Goal: Task Accomplishment & Management: Use online tool/utility

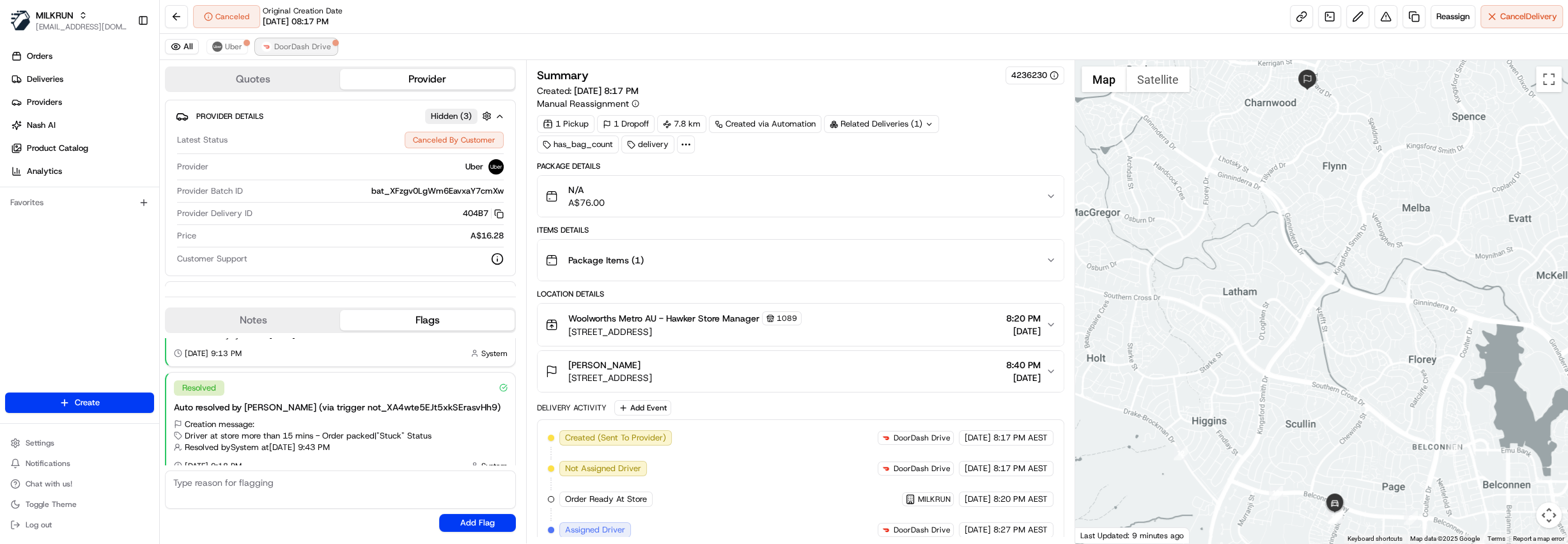
click at [282, 41] on button "DoorDash Drive" at bounding box center [296, 46] width 81 height 16
click at [276, 50] on span "DoorDash Drive" at bounding box center [302, 46] width 57 height 10
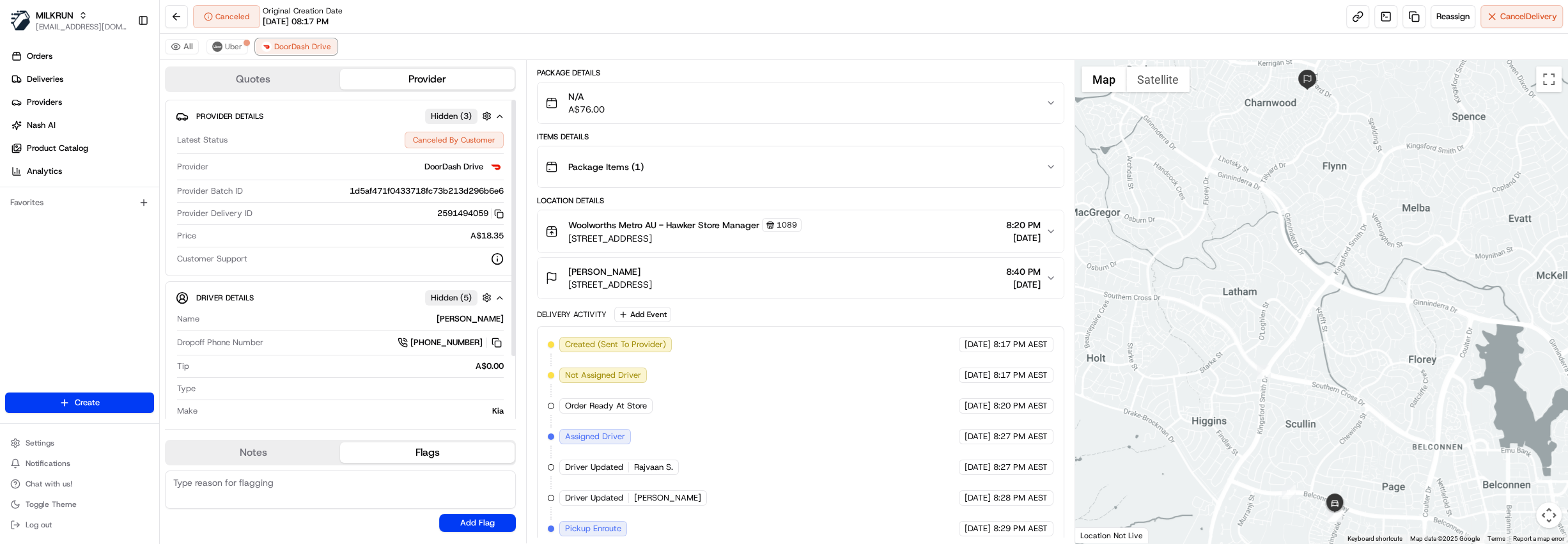
scroll to position [192, 0]
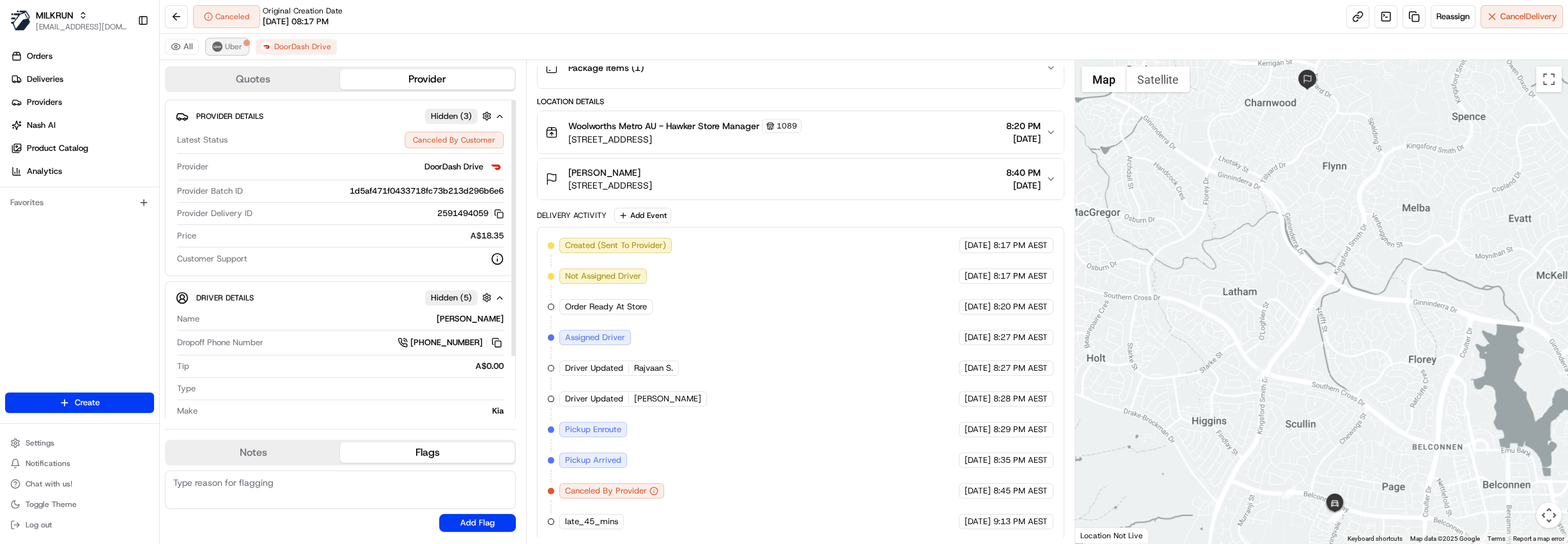
click at [236, 45] on span "Uber" at bounding box center [233, 46] width 18 height 10
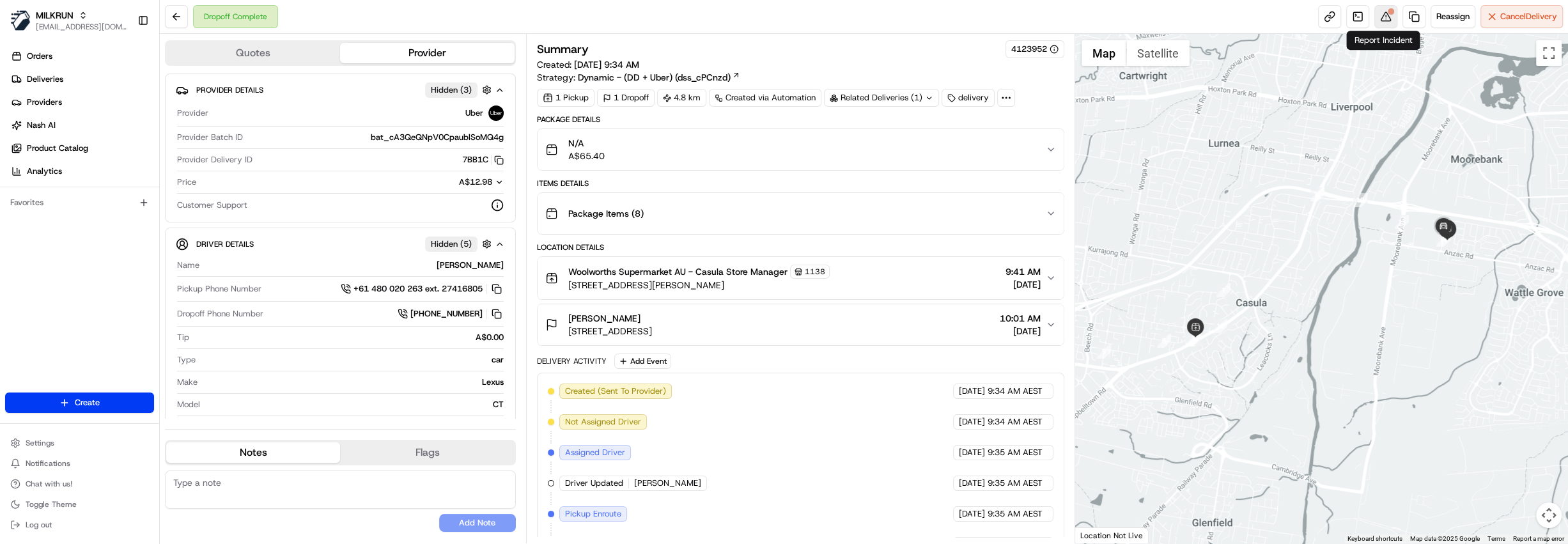
click at [1383, 14] on button at bounding box center [1385, 17] width 23 height 23
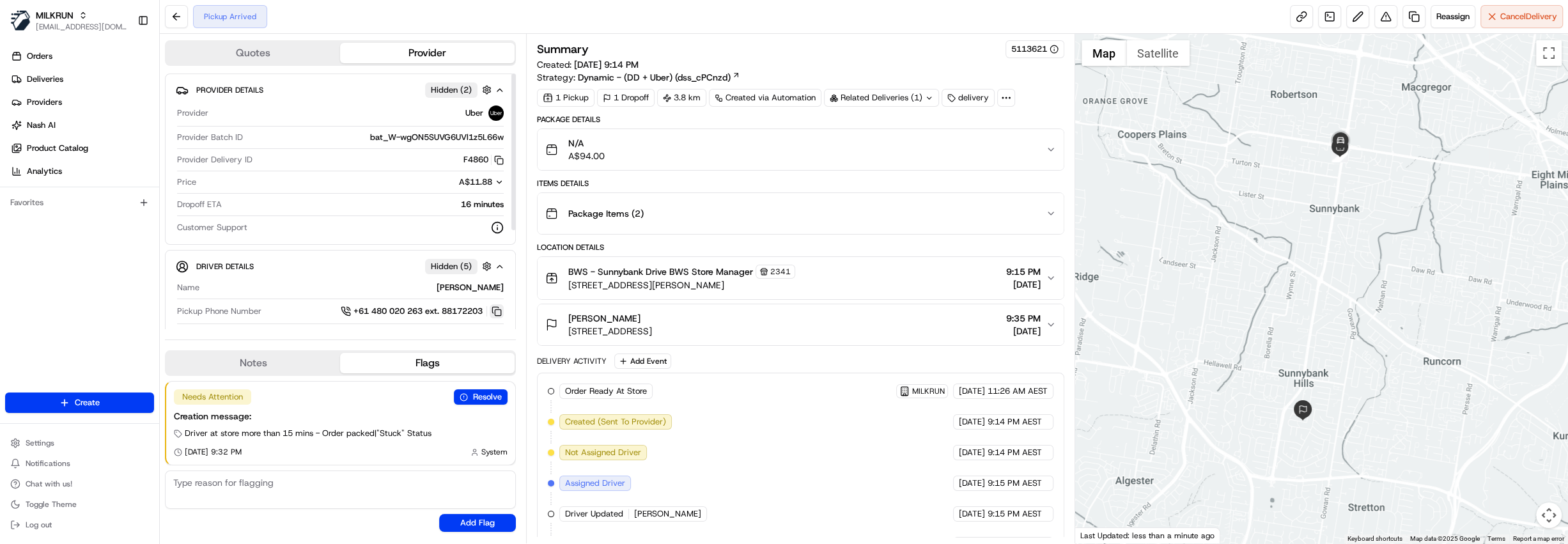
click at [495, 309] on button at bounding box center [496, 311] width 14 height 14
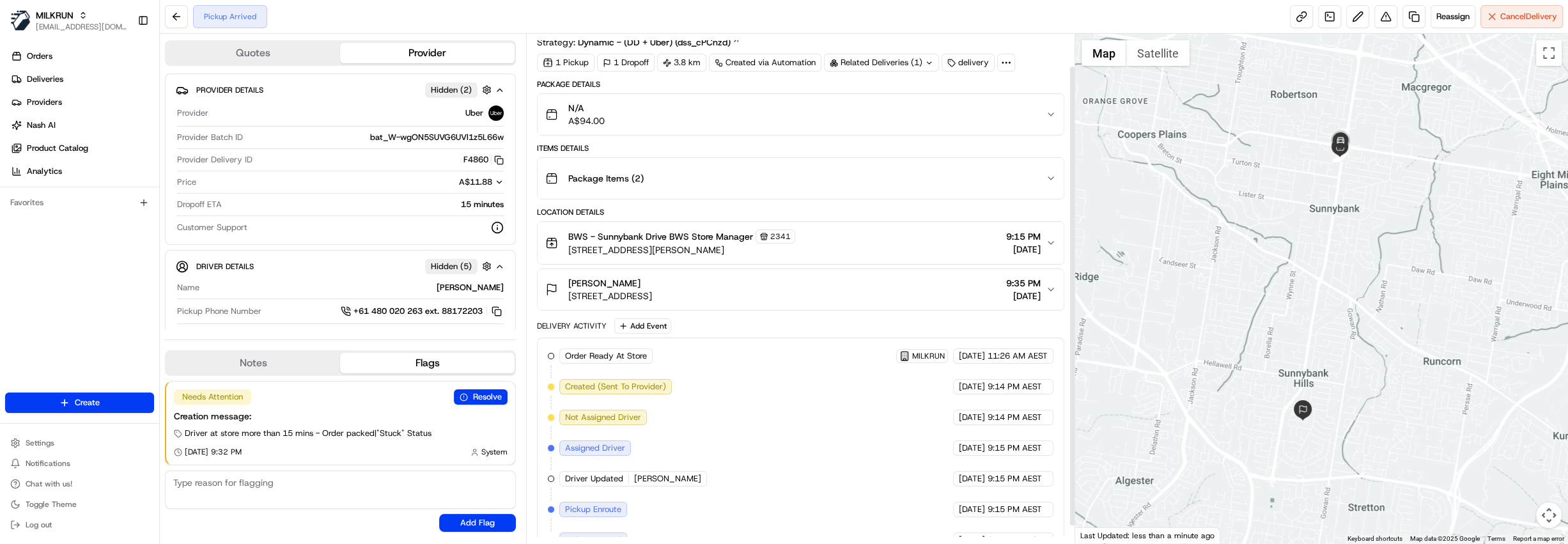
scroll to position [55, 0]
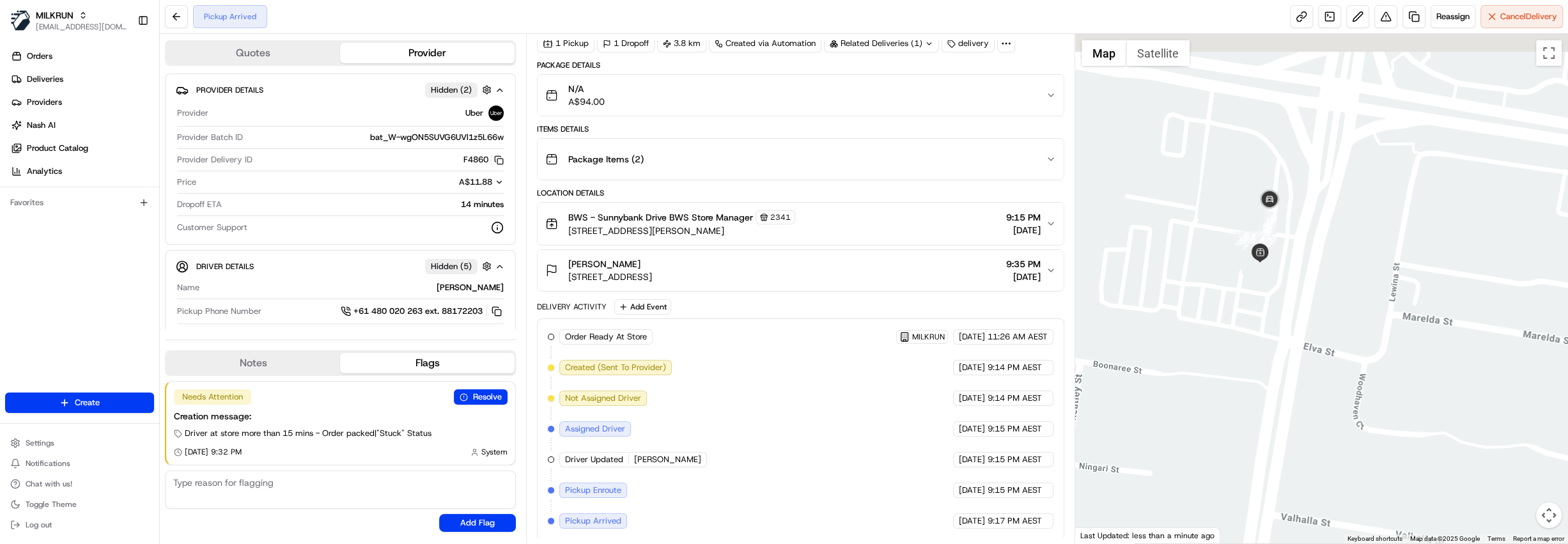
drag, startPoint x: 1295, startPoint y: 250, endPoint x: 1351, endPoint y: 392, distance: 152.6
click at [1351, 392] on div at bounding box center [1321, 289] width 493 height 510
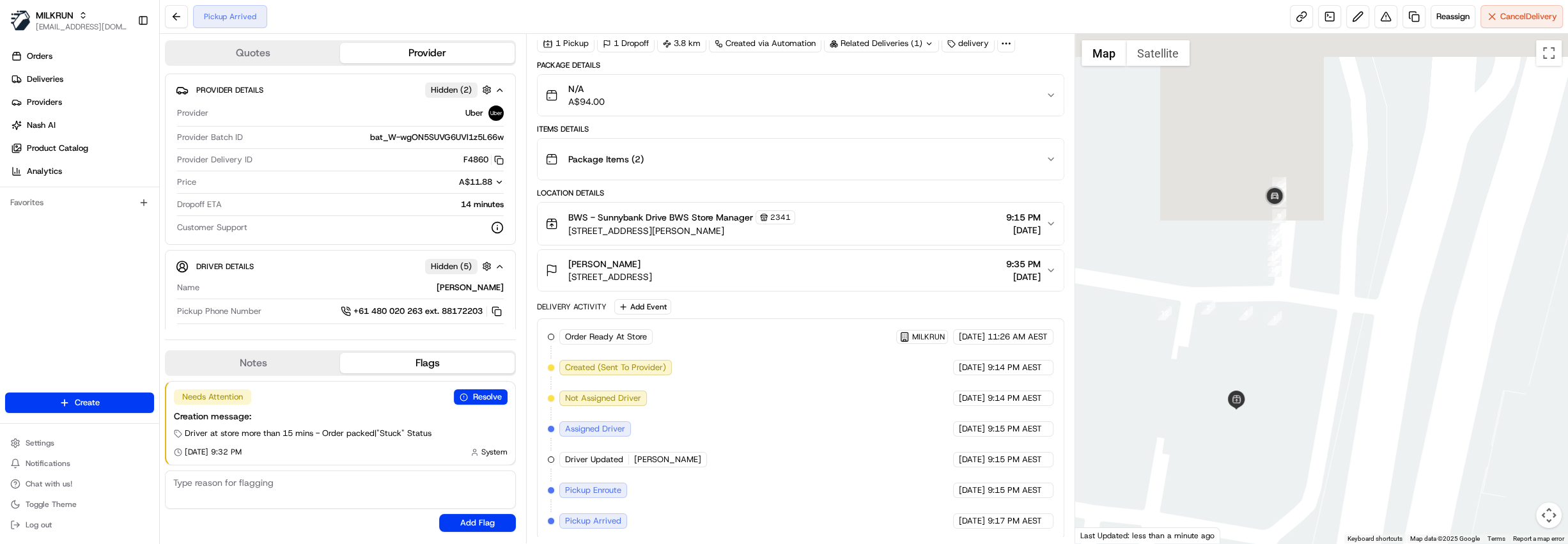
drag, startPoint x: 1322, startPoint y: 187, endPoint x: 1294, endPoint y: 383, distance: 198.0
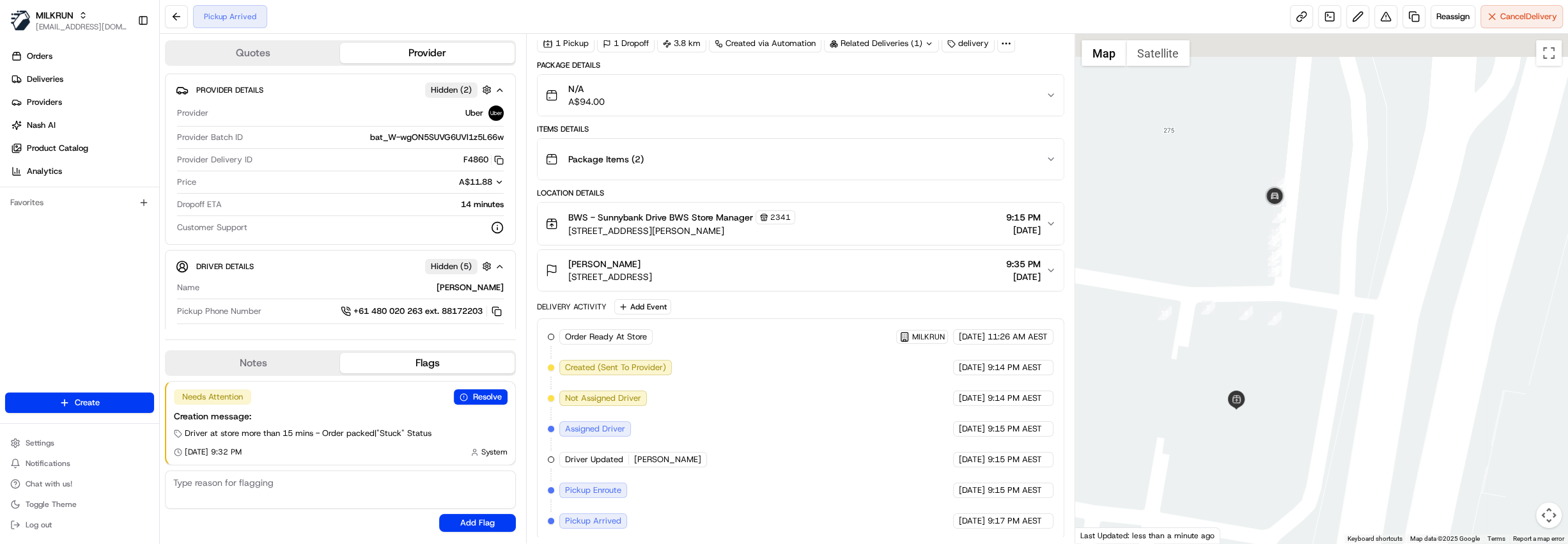
click at [1294, 383] on div at bounding box center [1321, 289] width 493 height 510
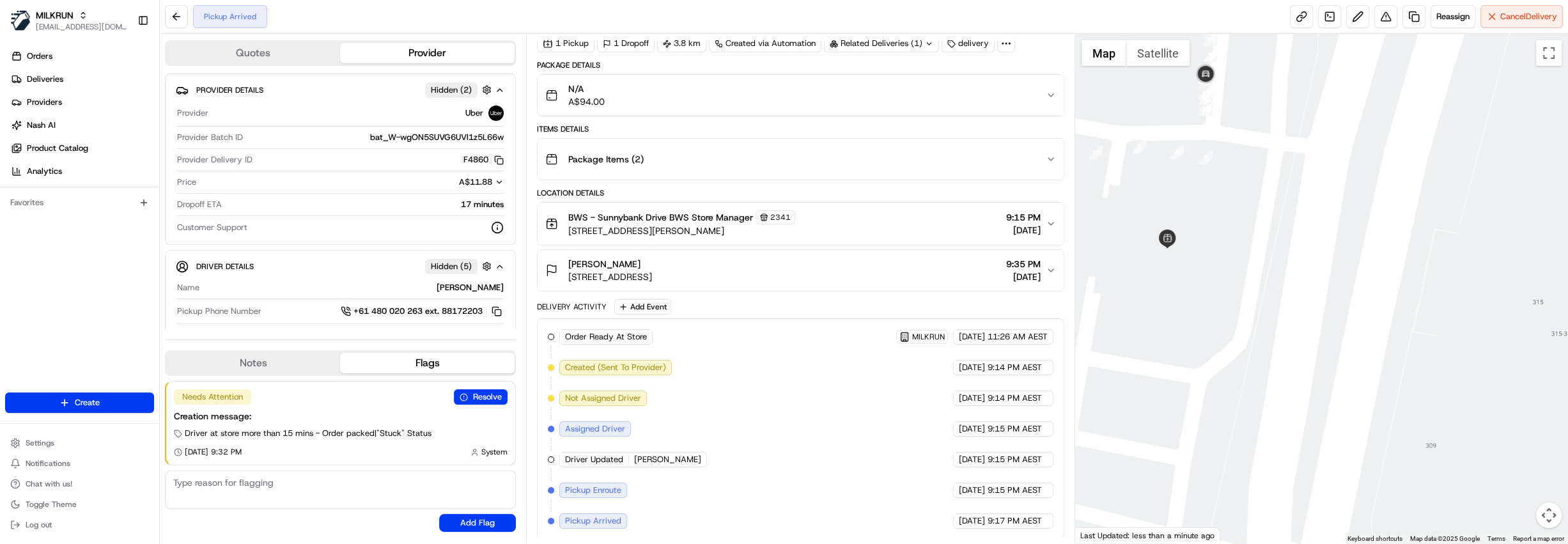
drag, startPoint x: 1214, startPoint y: 124, endPoint x: 1242, endPoint y: 199, distance: 80.1
click at [1244, 199] on div at bounding box center [1321, 289] width 493 height 510
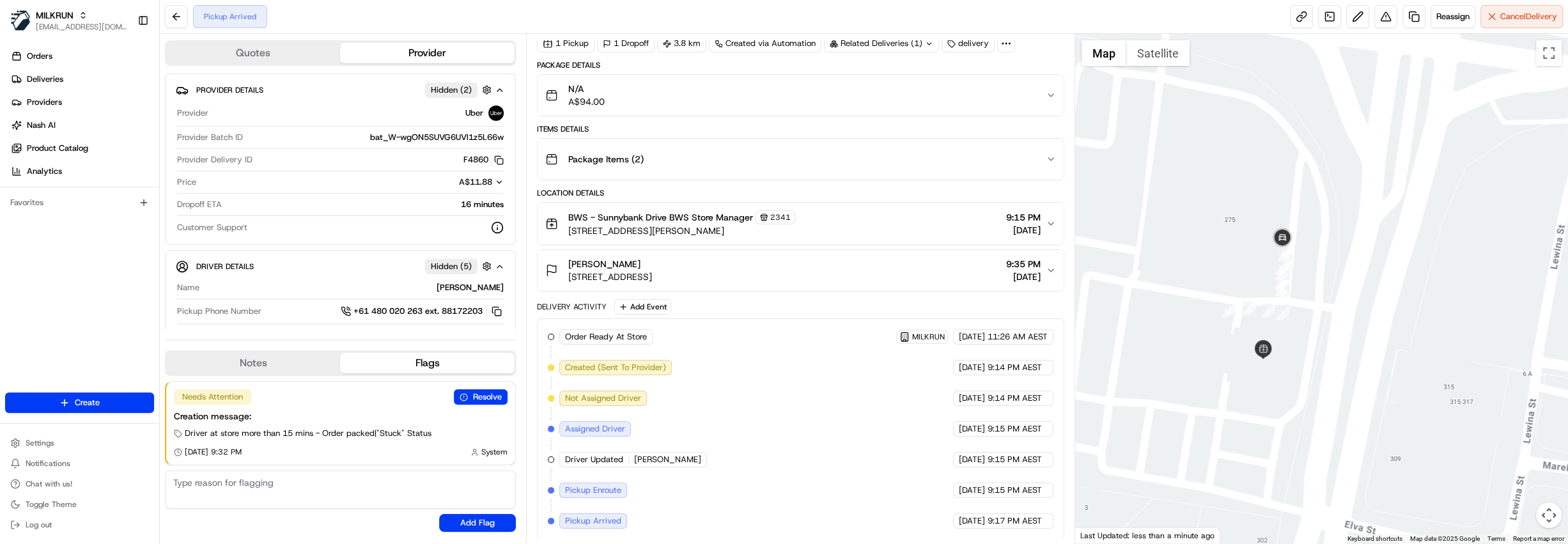
drag, startPoint x: 1310, startPoint y: 241, endPoint x: 1305, endPoint y: 342, distance: 101.1
click at [1305, 342] on div at bounding box center [1321, 289] width 493 height 510
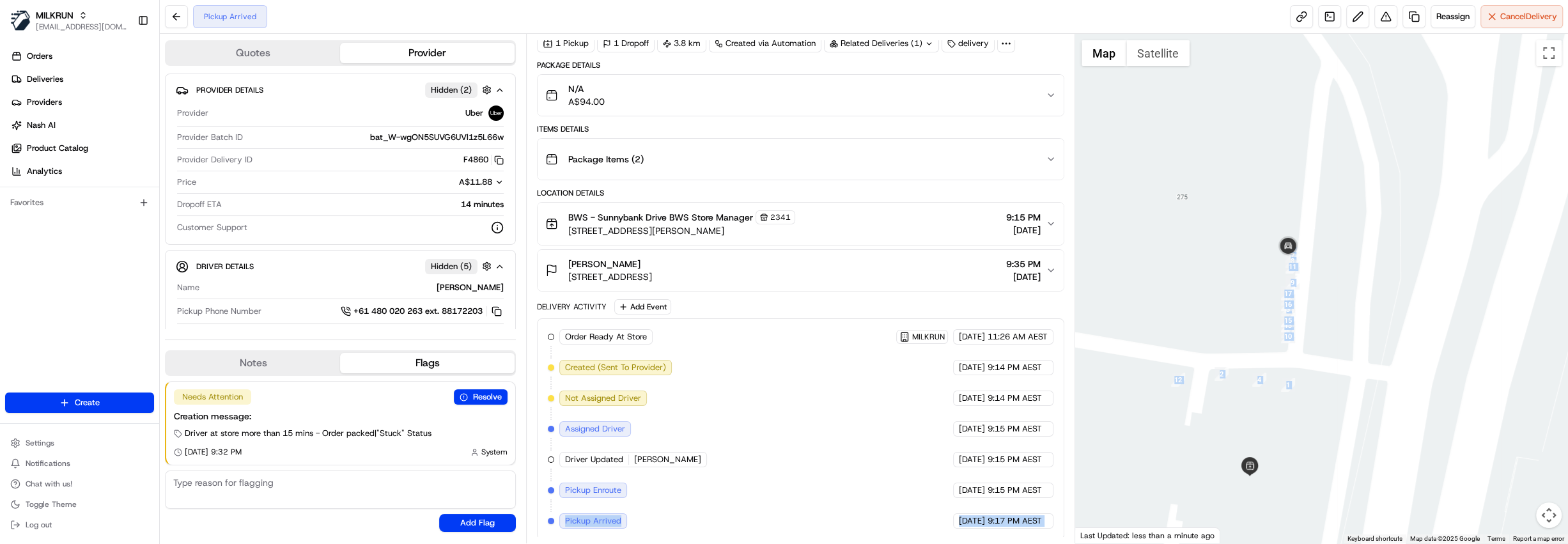
drag, startPoint x: 559, startPoint y: 516, endPoint x: 1079, endPoint y: 528, distance: 520.1
click at [1079, 528] on div "Quotes Provider Provider Details Hidden ( 2 ) Provider Uber Provider Batch ID b…" at bounding box center [864, 289] width 1408 height 510
click at [1048, 525] on div "16/08/2025 9:17 PM AEST" at bounding box center [1003, 521] width 100 height 16
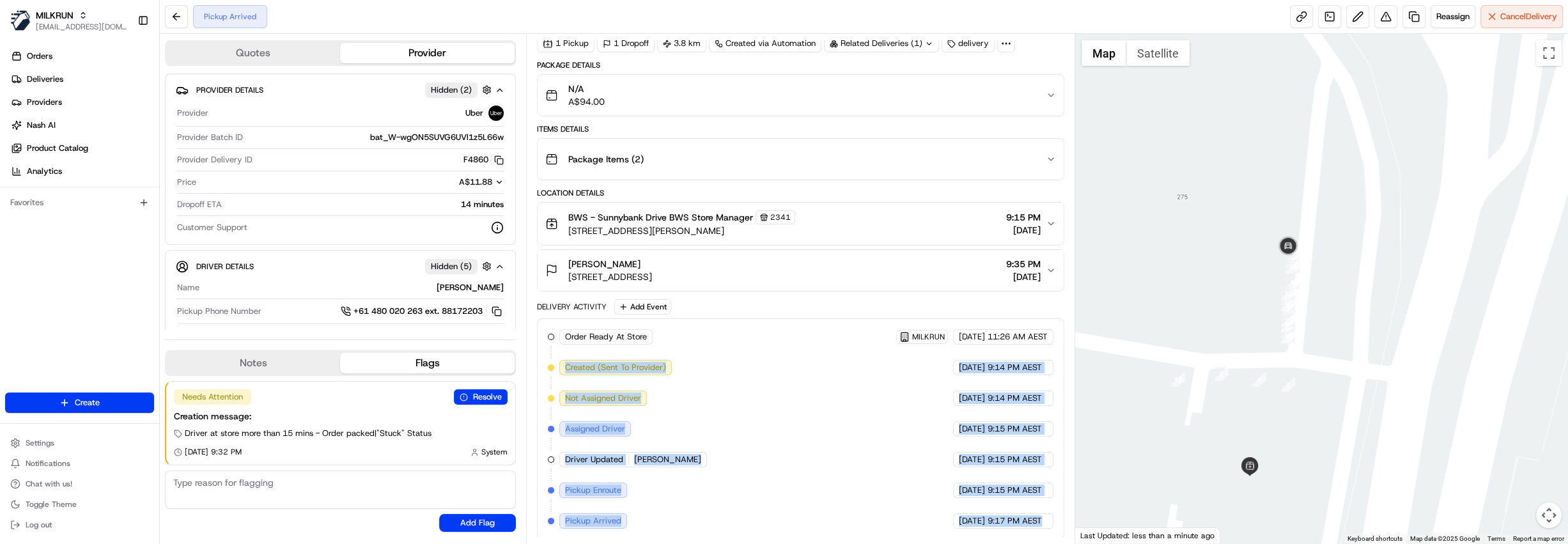
drag, startPoint x: 1049, startPoint y: 520, endPoint x: 564, endPoint y: 379, distance: 505.1
click at [564, 379] on div "Order Ready At Store MILKRUN 16/08/2025 11:26 AM AEST Created (Sent To Provider…" at bounding box center [800, 429] width 506 height 200
click at [709, 439] on div "Order Ready At Store MILKRUN 16/08/2025 11:26 AM AEST Created (Sent To Provider…" at bounding box center [800, 429] width 506 height 200
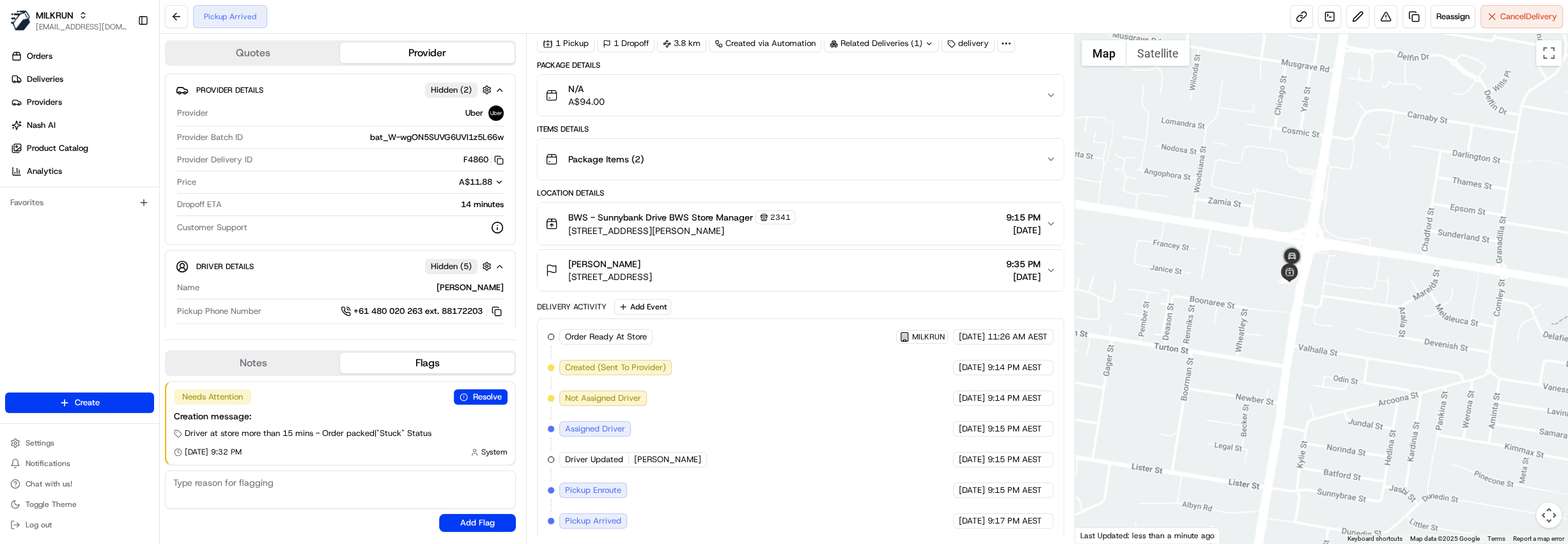
drag, startPoint x: 1317, startPoint y: 458, endPoint x: 1310, endPoint y: 332, distance: 126.2
click at [1310, 332] on div at bounding box center [1321, 289] width 493 height 510
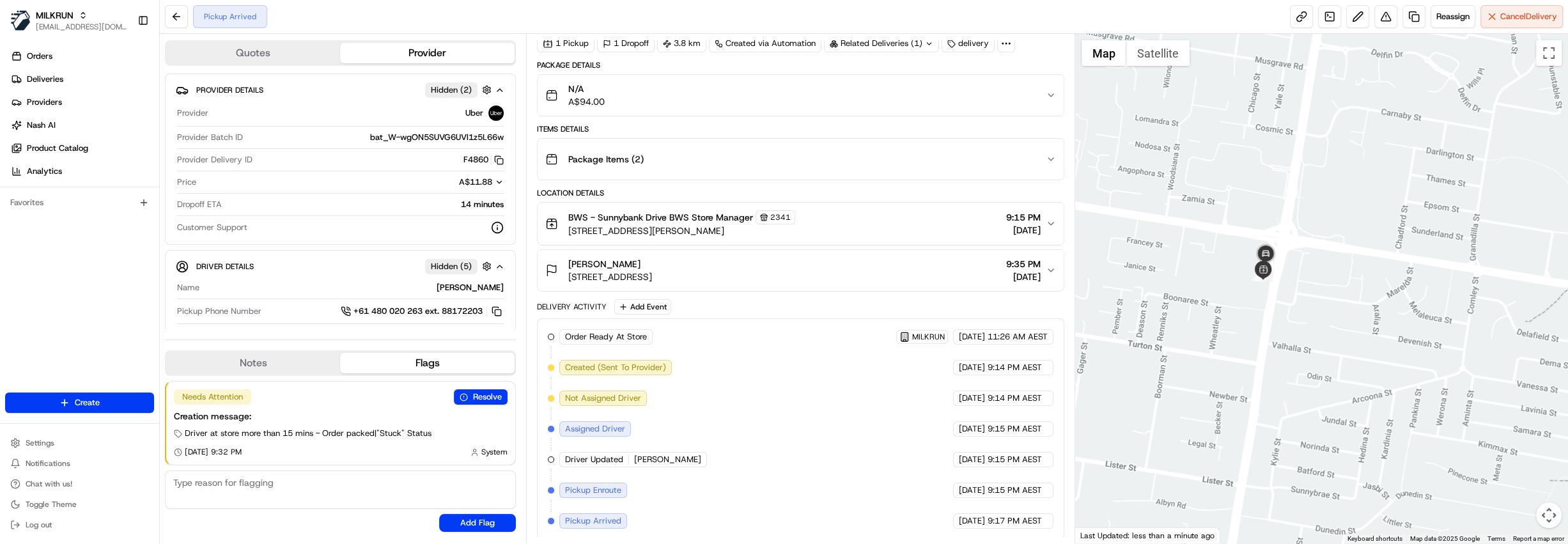
drag, startPoint x: 1258, startPoint y: 162, endPoint x: 1302, endPoint y: 479, distance: 320.0
click at [1302, 479] on div at bounding box center [1321, 289] width 493 height 510
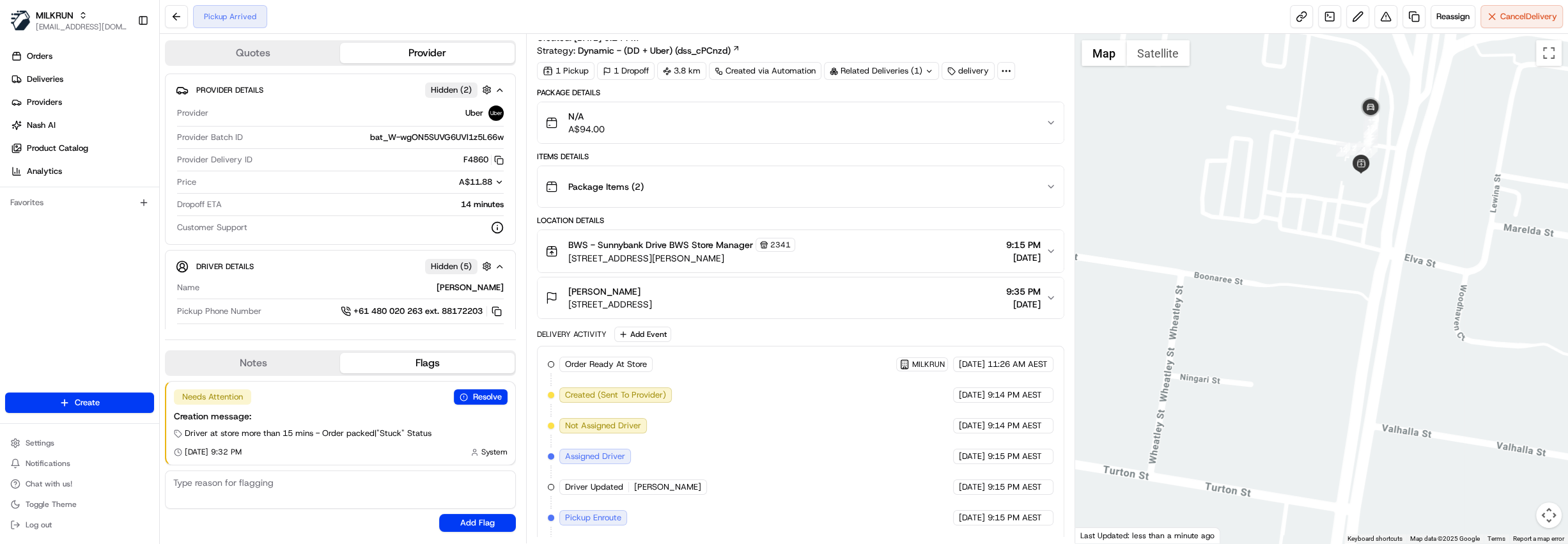
scroll to position [0, 0]
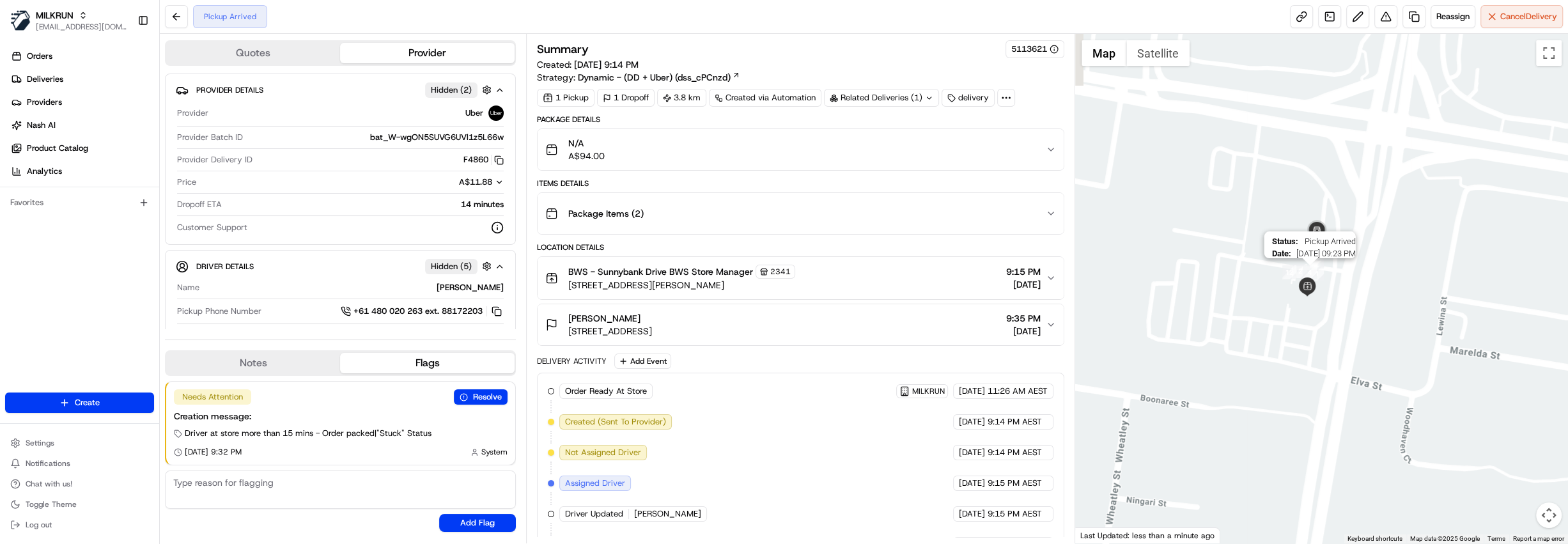
drag, startPoint x: 1363, startPoint y: 154, endPoint x: 1313, endPoint y: 268, distance: 124.5
click at [1313, 412] on div at bounding box center [1513, 412] width 493 height 0
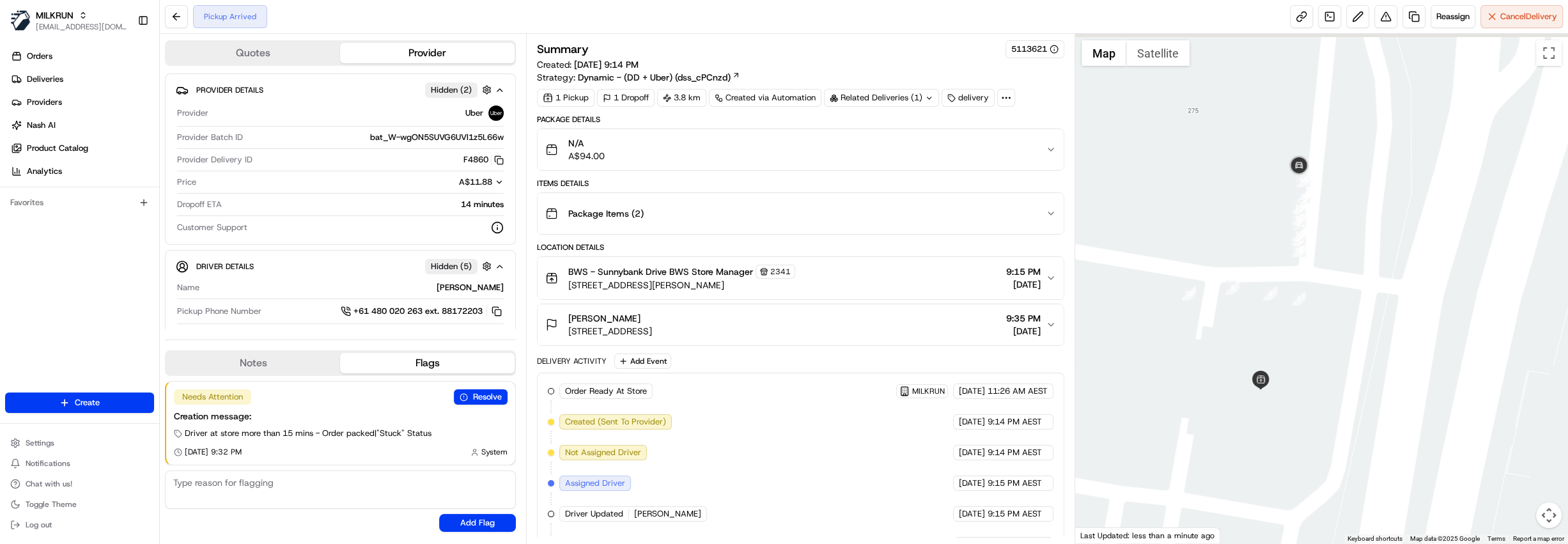
drag, startPoint x: 1324, startPoint y: 167, endPoint x: 1310, endPoint y: 286, distance: 119.8
click at [1310, 286] on div at bounding box center [1321, 289] width 493 height 510
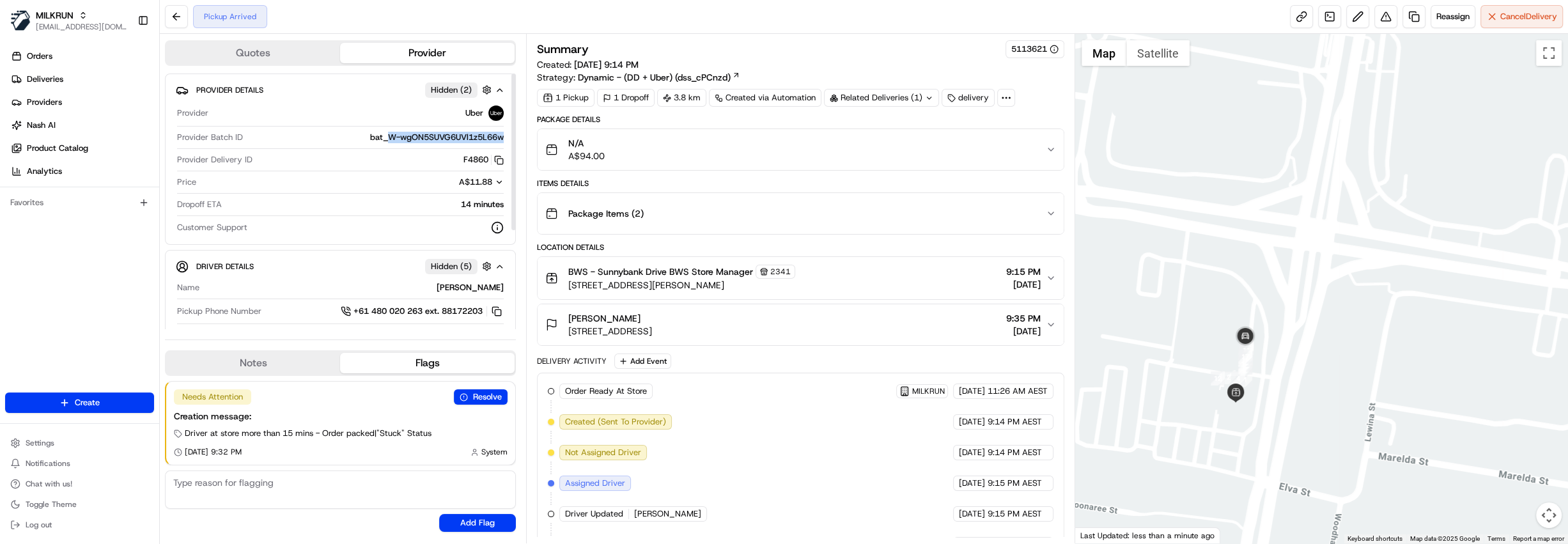
copy span "W-wgON5SUVG6UVl1z5L66w"
drag, startPoint x: 505, startPoint y: 134, endPoint x: 390, endPoint y: 134, distance: 115.0
click at [390, 134] on div "Provider Details Hidden ( 2 ) Provider Uber Provider Batch ID bat_W-wgON5SUVG6U…" at bounding box center [341, 159] width 351 height 172
click at [77, 82] on link "Deliveries" at bounding box center [83, 79] width 154 height 20
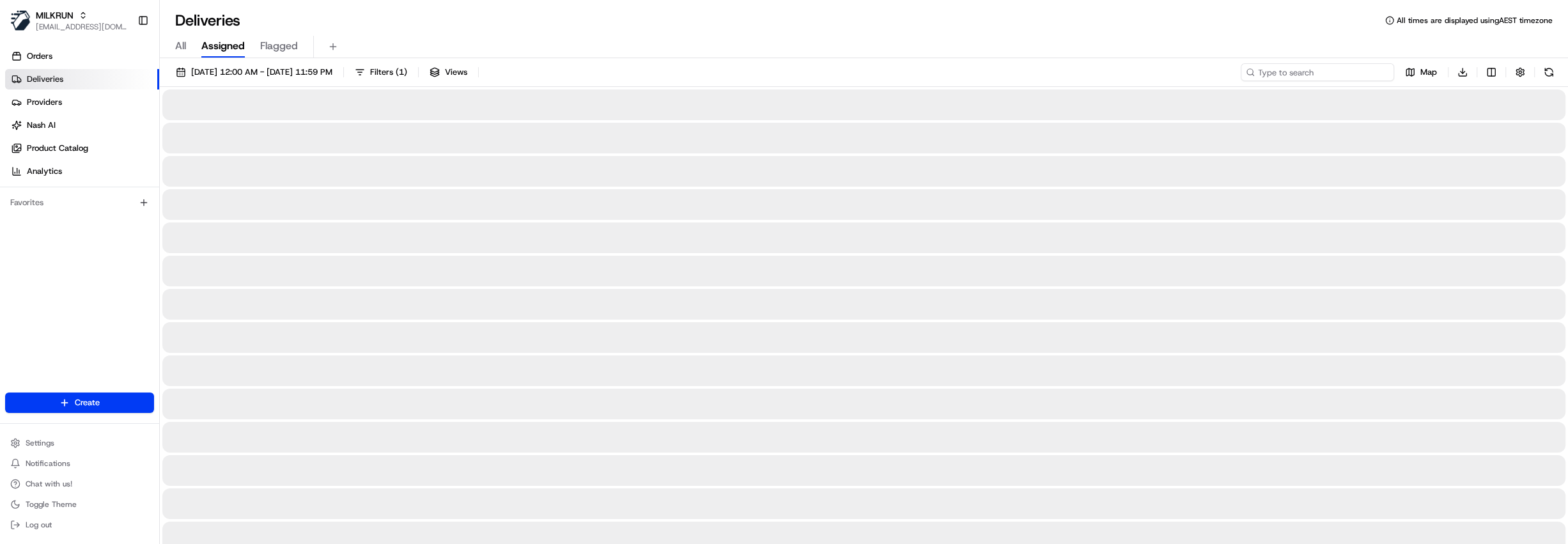
click at [1291, 76] on input at bounding box center [1317, 71] width 153 height 18
paste input "W-wgON5SUVG6UVl1z5L66w"
type input "wgON5SUVG6UVl1z5L66w"
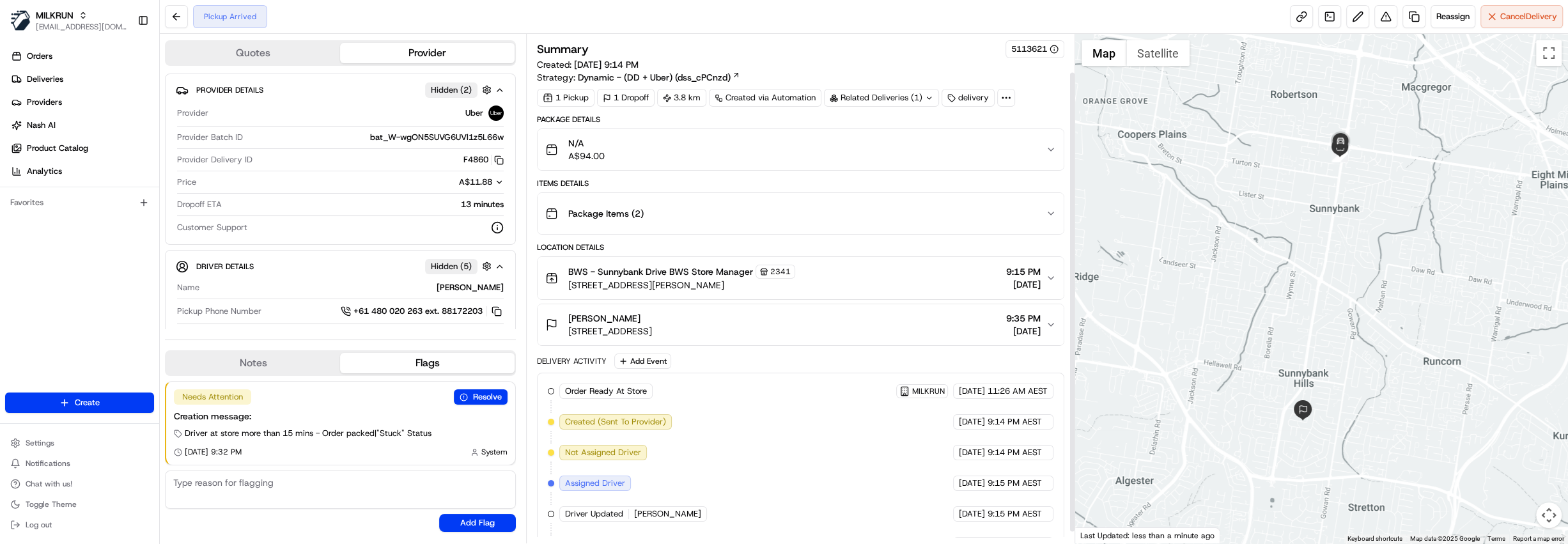
scroll to position [55, 0]
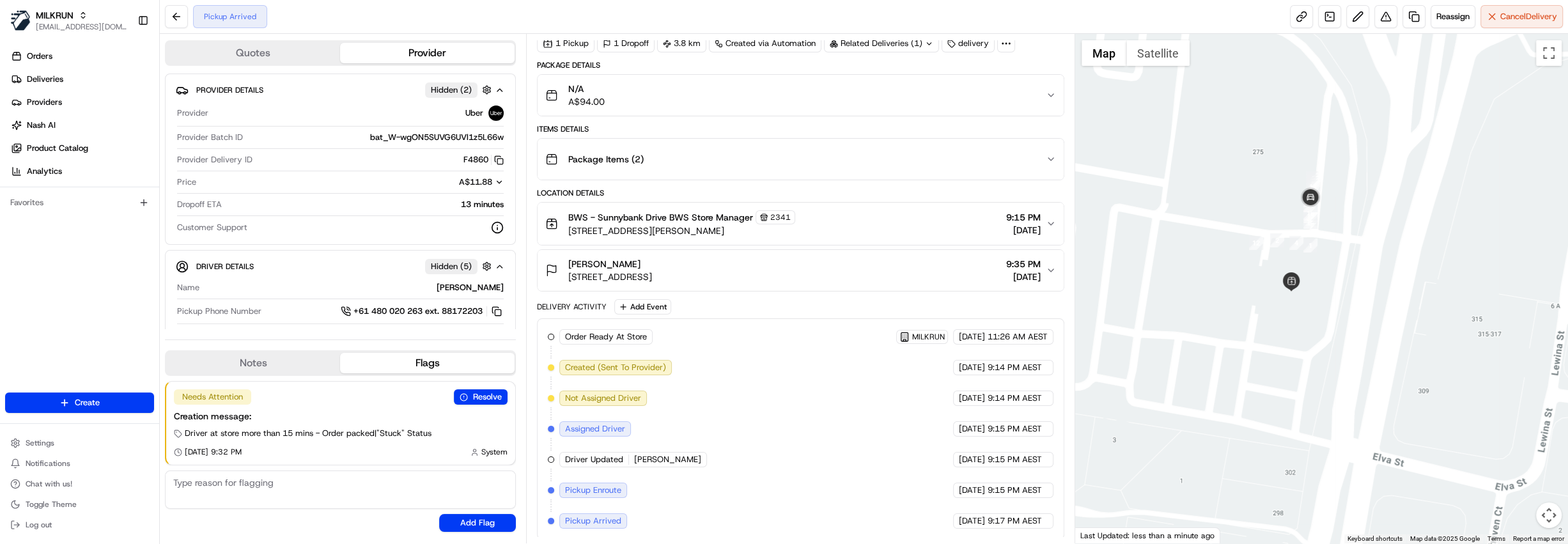
drag, startPoint x: 1383, startPoint y: 123, endPoint x: 1300, endPoint y: 360, distance: 251.1
click at [1300, 360] on div at bounding box center [1321, 289] width 493 height 510
click at [652, 262] on div "[PERSON_NAME]" at bounding box center [610, 265] width 84 height 13
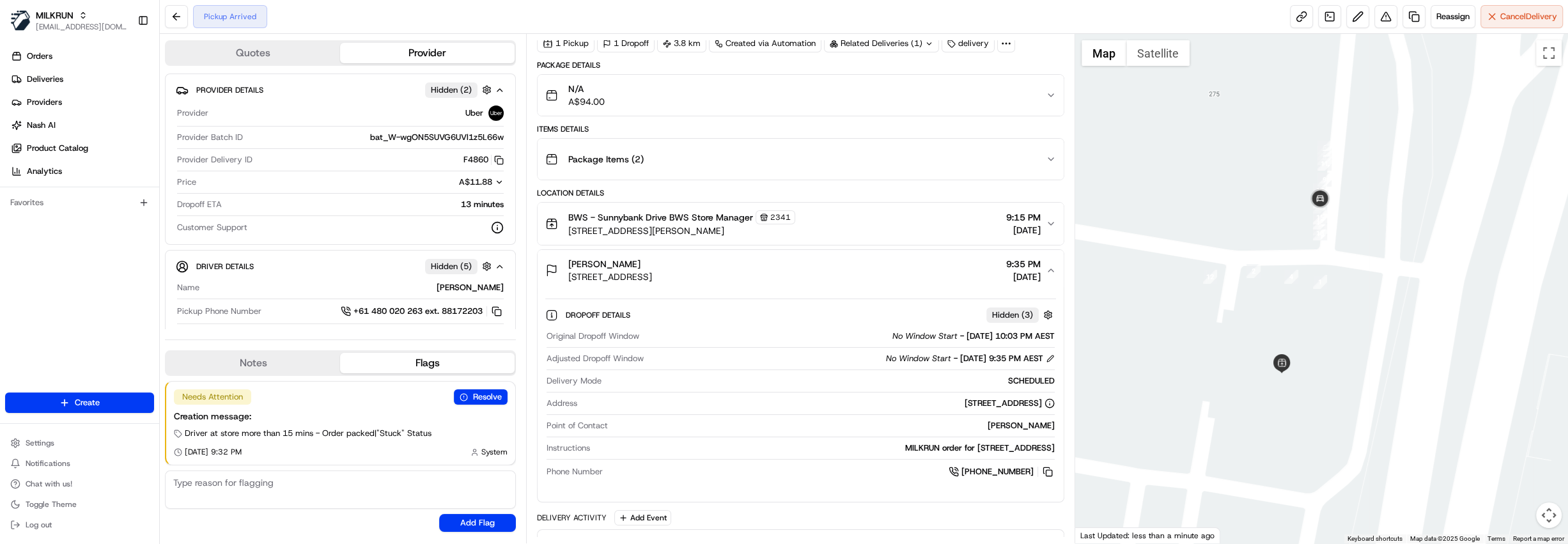
drag, startPoint x: 1318, startPoint y: 175, endPoint x: 1326, endPoint y: 254, distance: 79.4
click at [1326, 254] on div at bounding box center [1321, 289] width 493 height 510
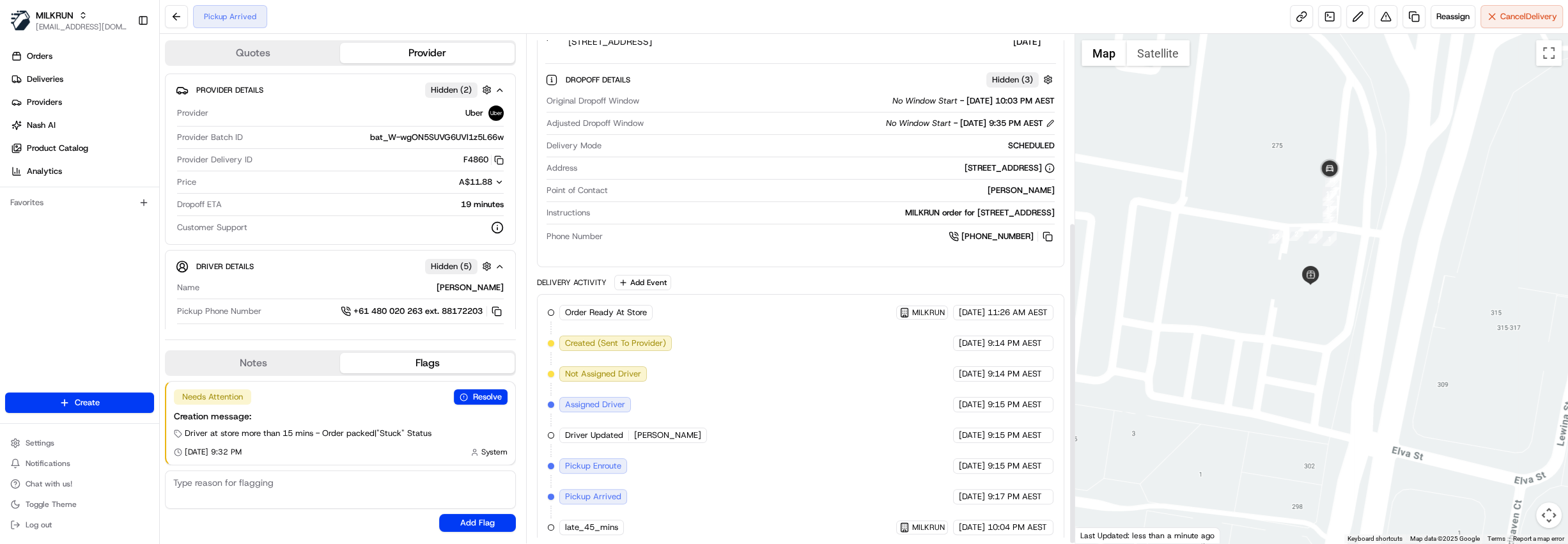
scroll to position [295, 0]
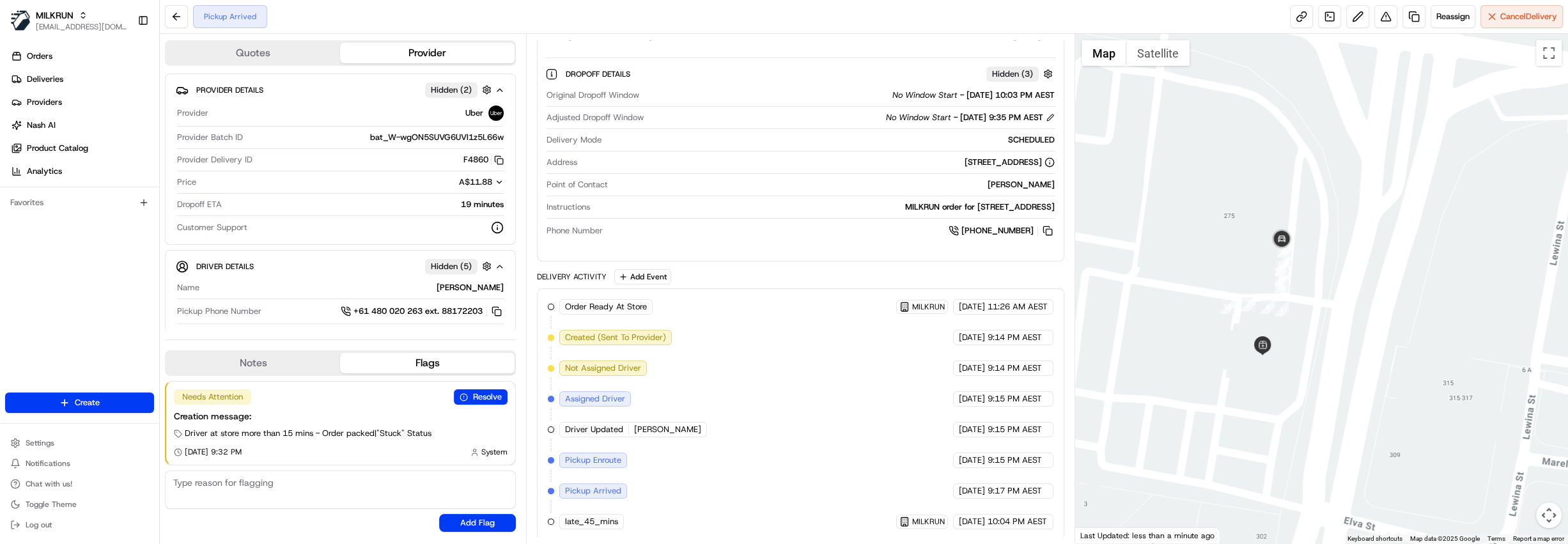
drag, startPoint x: 1343, startPoint y: 189, endPoint x: 1294, endPoint y: 261, distance: 87.1
click at [1294, 261] on div at bounding box center [1321, 289] width 493 height 510
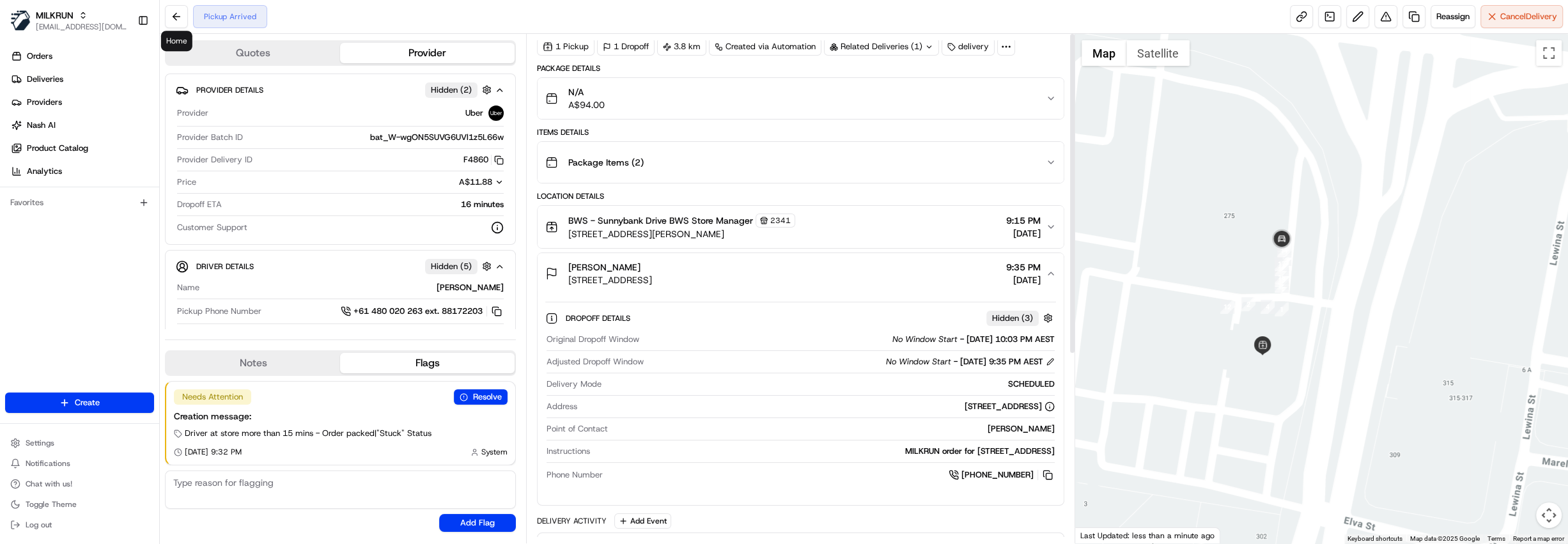
scroll to position [0, 0]
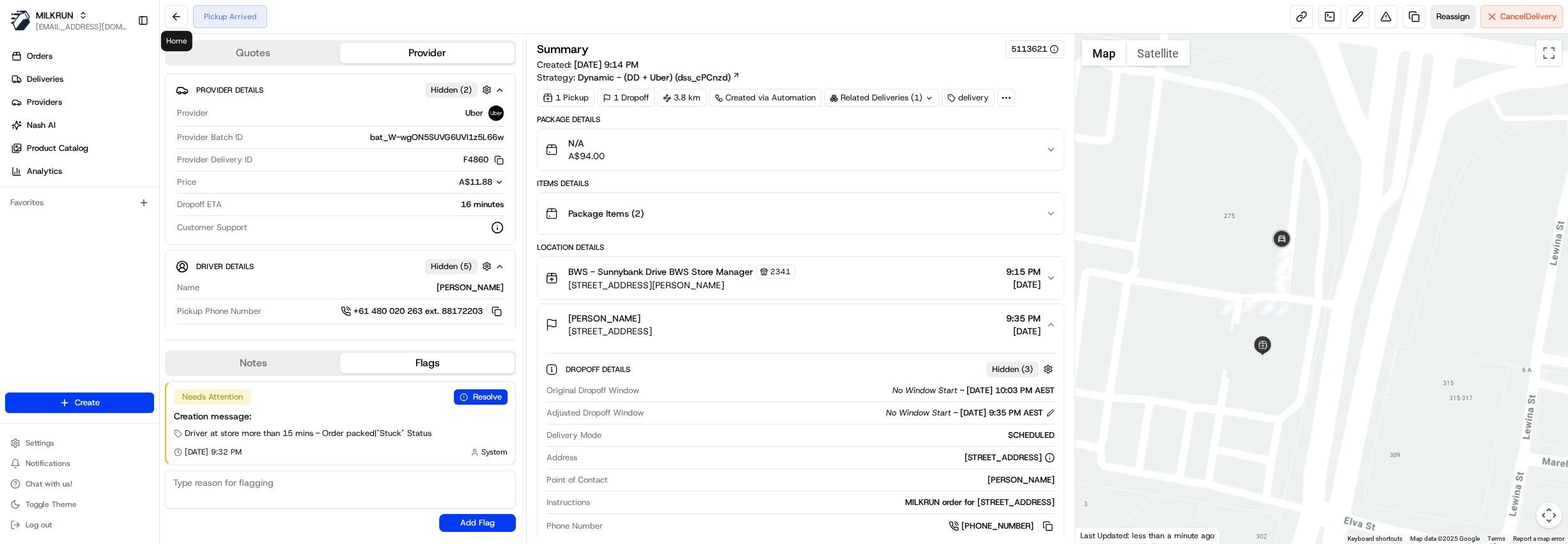
click at [1449, 18] on span "Reassign" at bounding box center [1453, 17] width 33 height 11
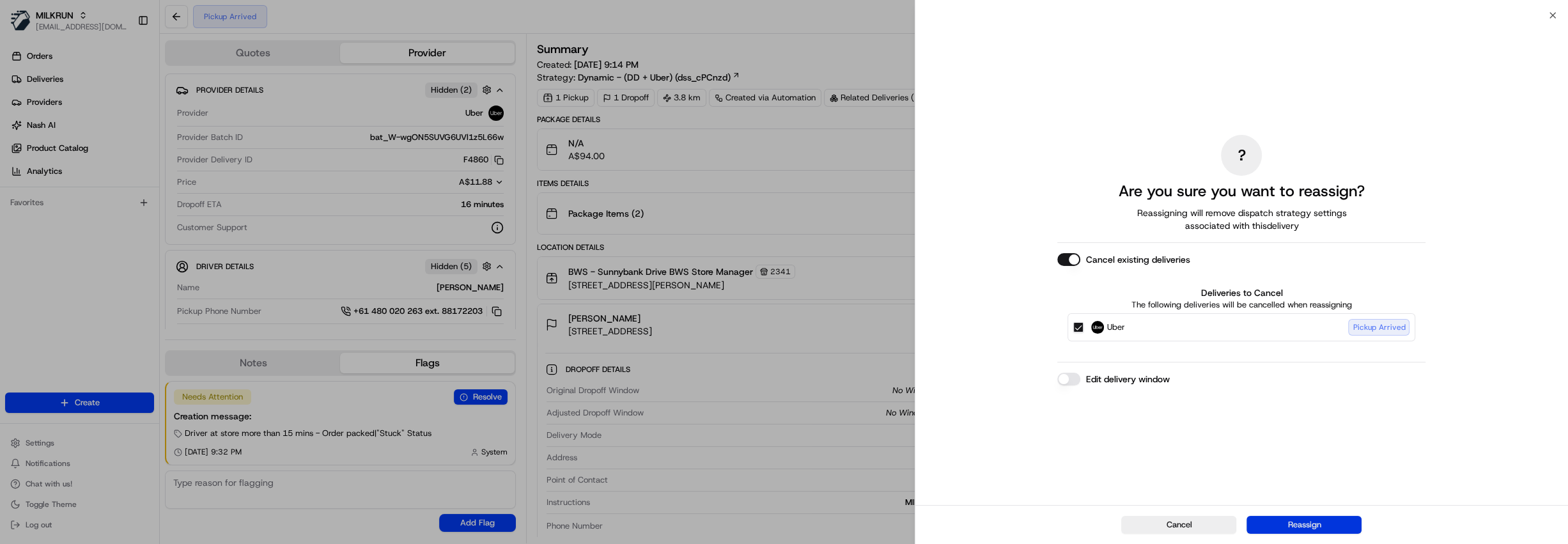
click at [1316, 526] on button "Reassign" at bounding box center [1304, 525] width 115 height 18
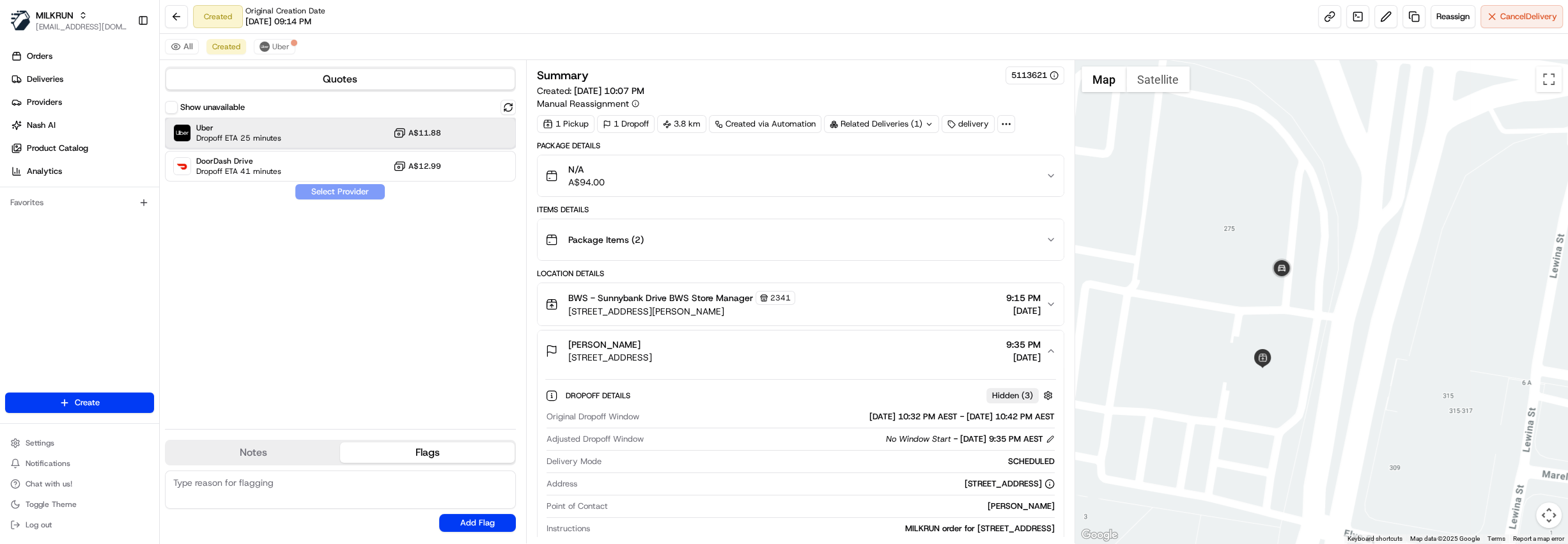
click at [285, 135] on div "Uber Dropoff ETA 25 minutes A$11.88" at bounding box center [341, 133] width 351 height 31
click at [326, 191] on button "Assign Provider" at bounding box center [341, 191] width 91 height 16
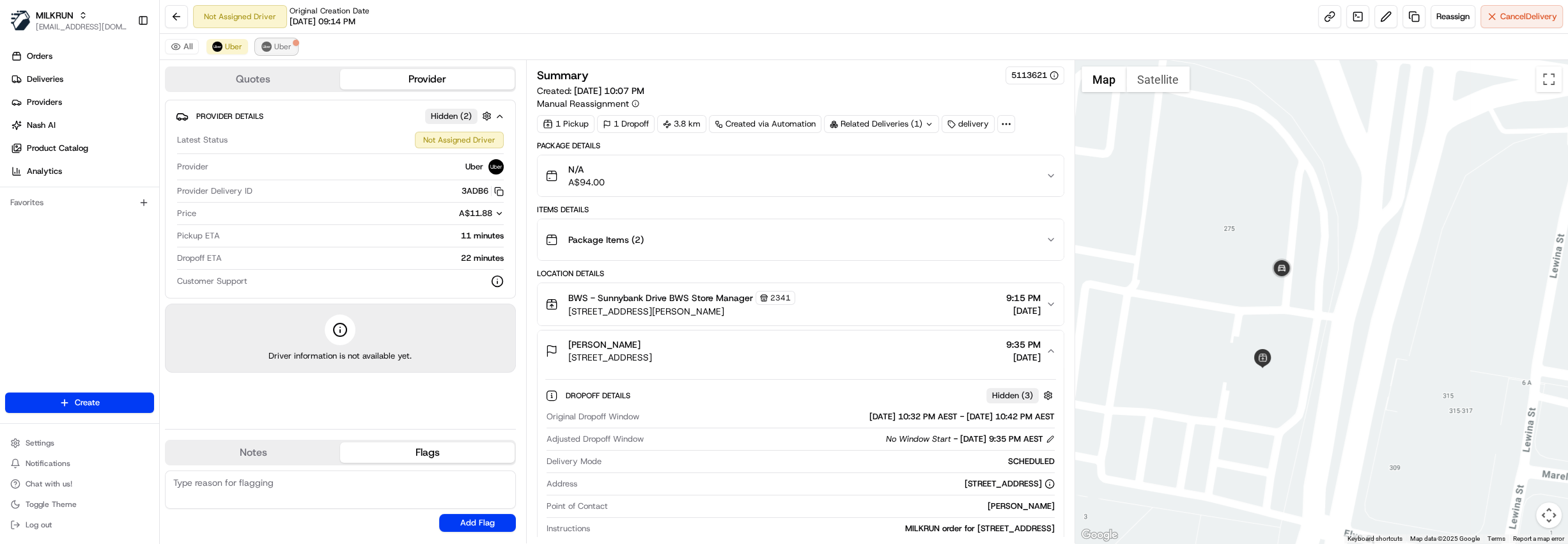
click at [276, 46] on span "Uber" at bounding box center [283, 46] width 18 height 10
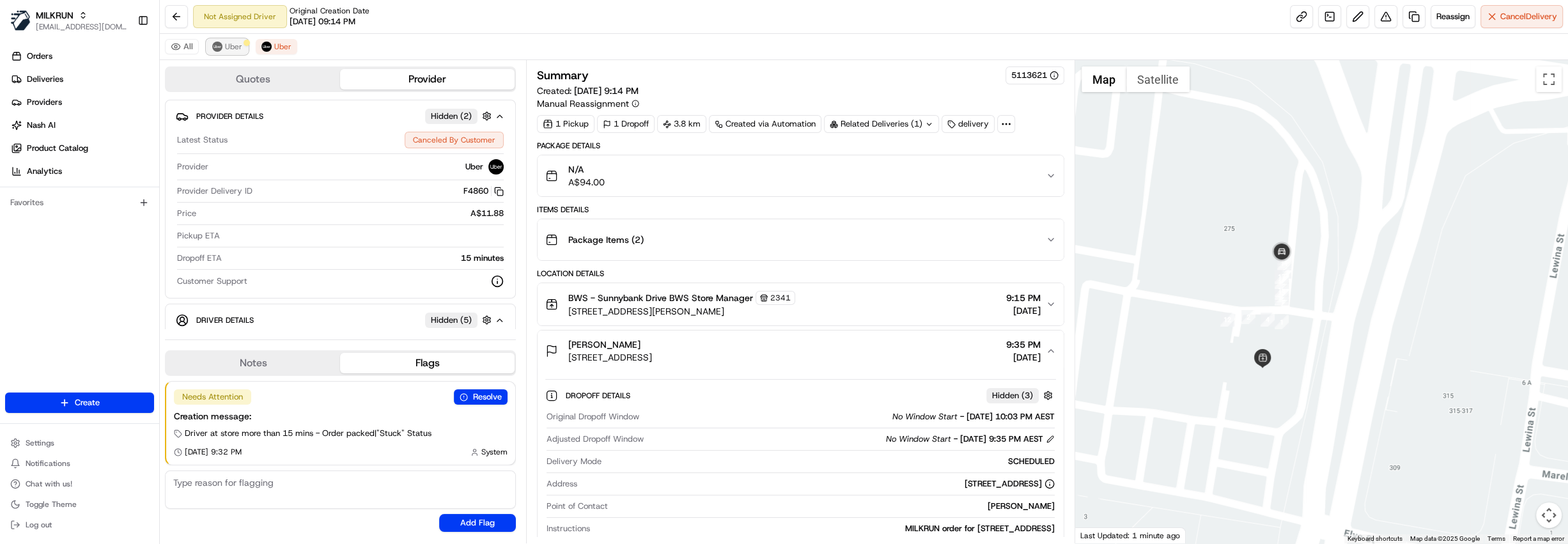
click at [229, 51] on span "Uber" at bounding box center [233, 46] width 18 height 10
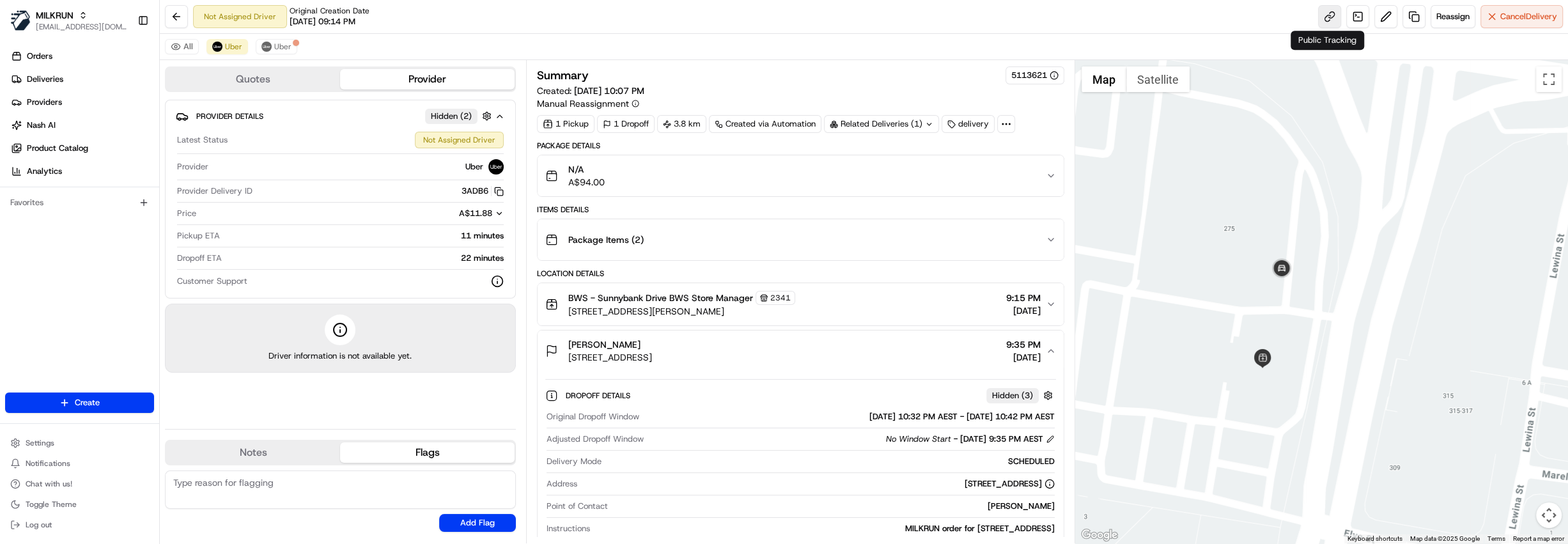
click at [1330, 19] on link at bounding box center [1330, 17] width 23 height 23
click at [230, 39] on button "Uber" at bounding box center [227, 46] width 42 height 16
click at [237, 45] on span "Uber" at bounding box center [233, 46] width 18 height 10
click at [277, 52] on button "Uber" at bounding box center [276, 46] width 42 height 16
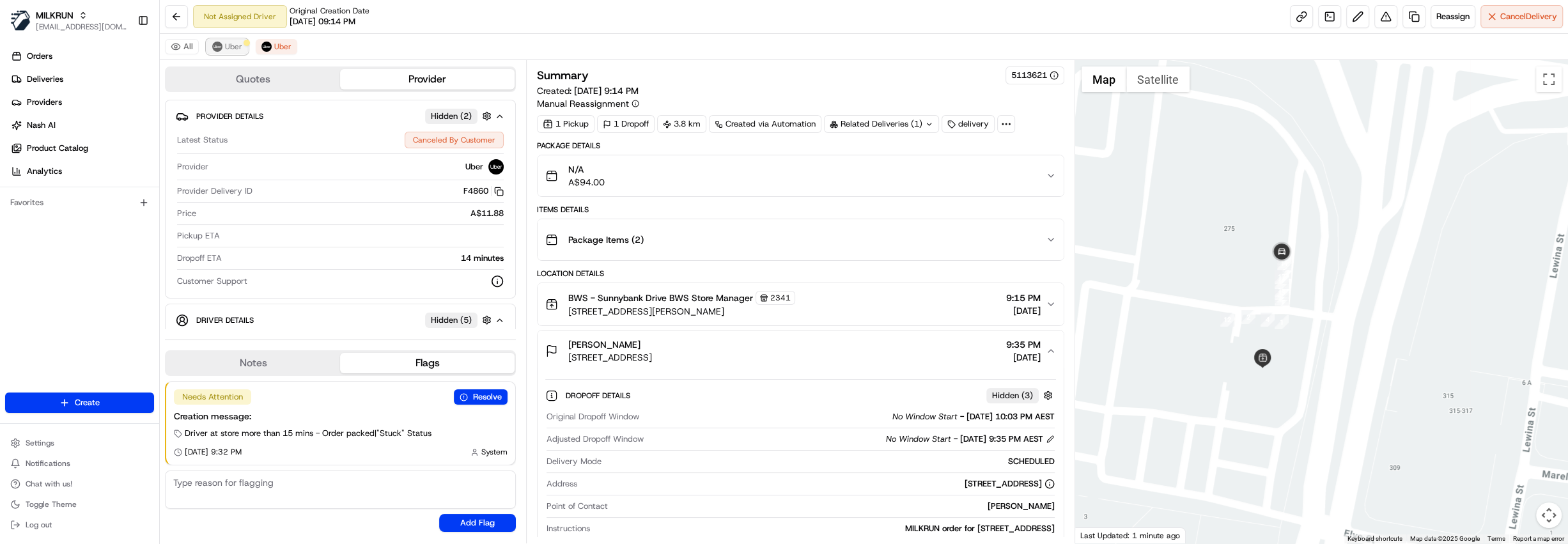
click at [235, 48] on span "Uber" at bounding box center [233, 46] width 18 height 10
